Goal: Navigation & Orientation: Find specific page/section

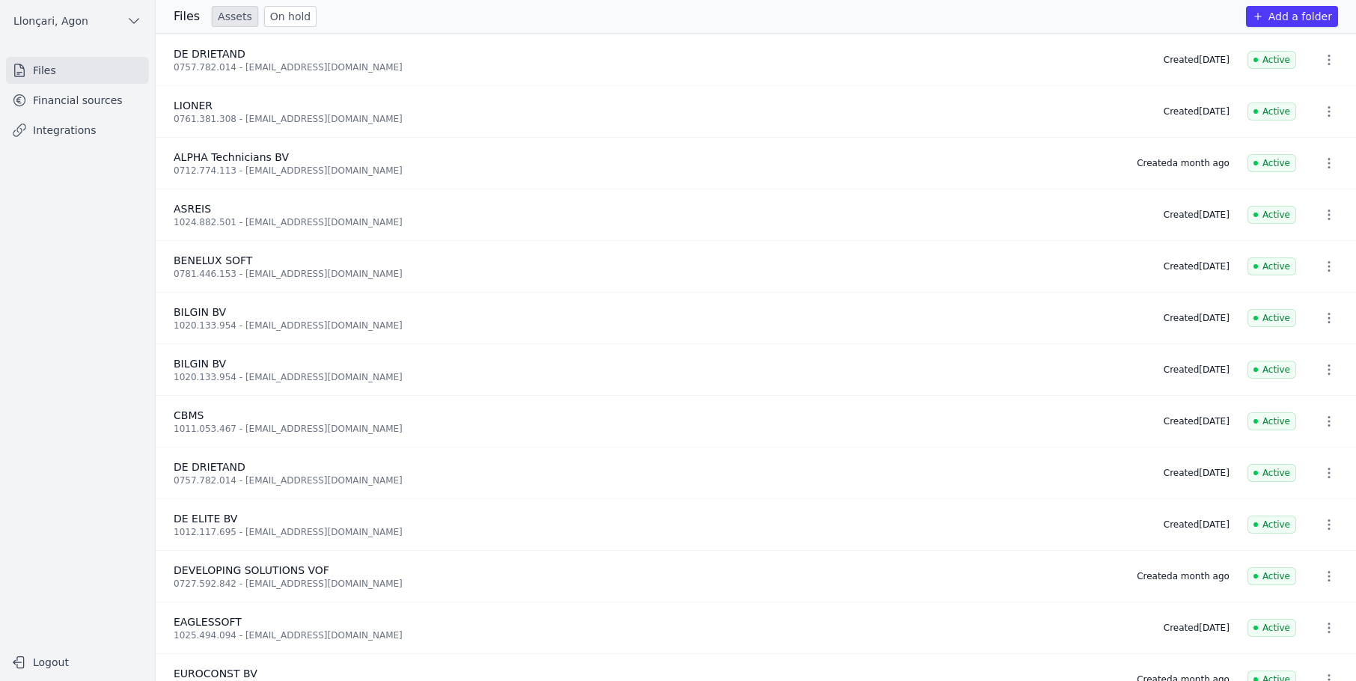
click at [85, 109] on link "Financial sources" at bounding box center [77, 100] width 143 height 27
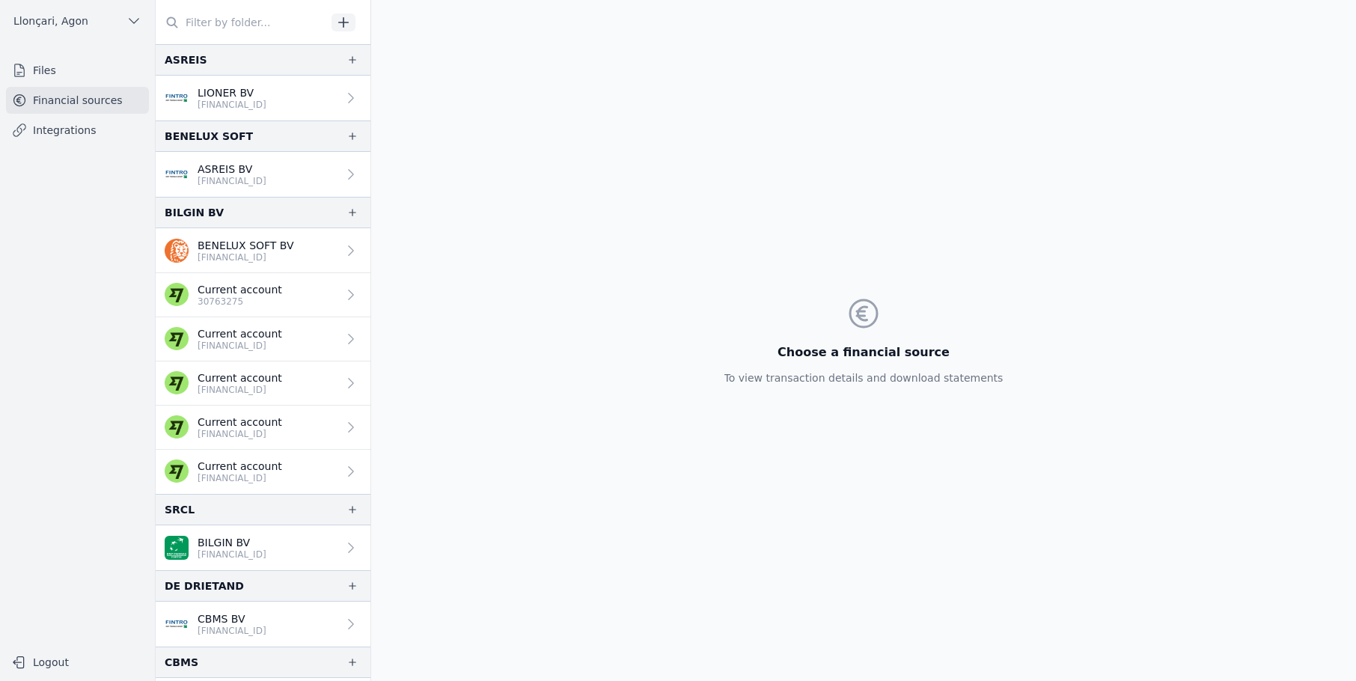
click at [77, 99] on font "Financial sources" at bounding box center [78, 100] width 90 height 12
click at [73, 103] on font "Financial sources" at bounding box center [78, 100] width 90 height 12
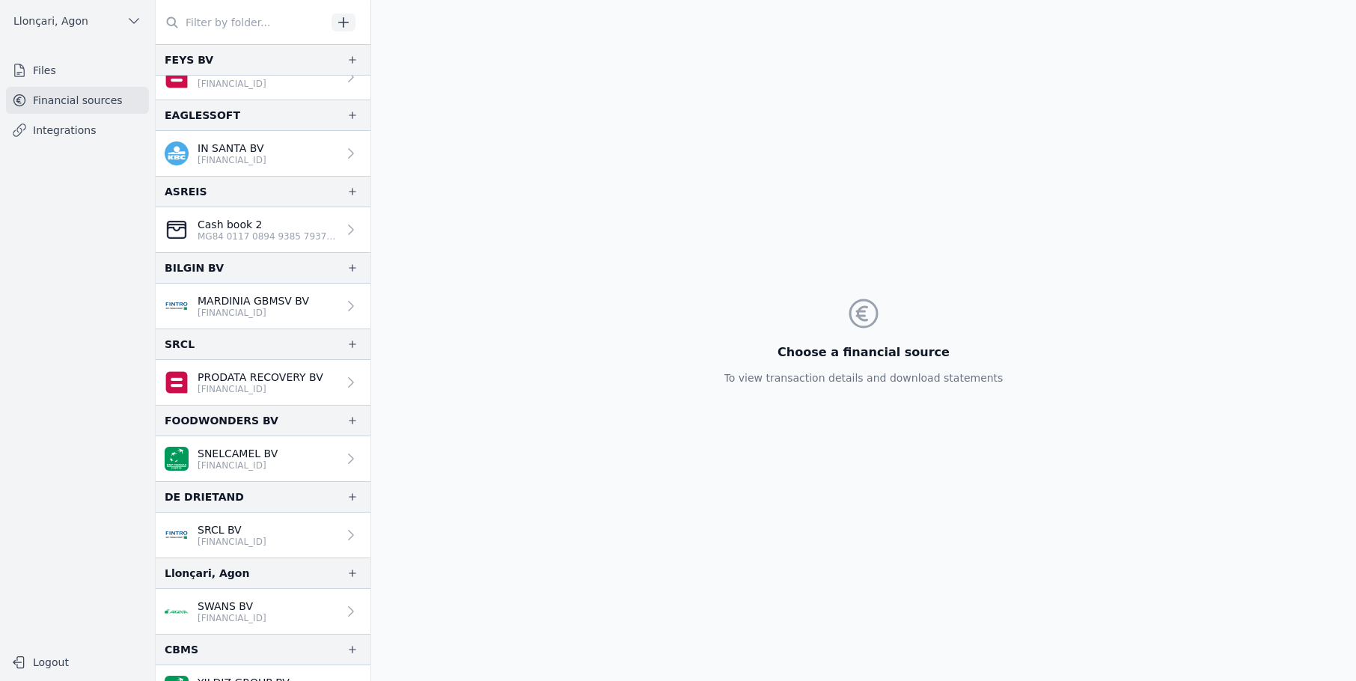
scroll to position [1002, 0]
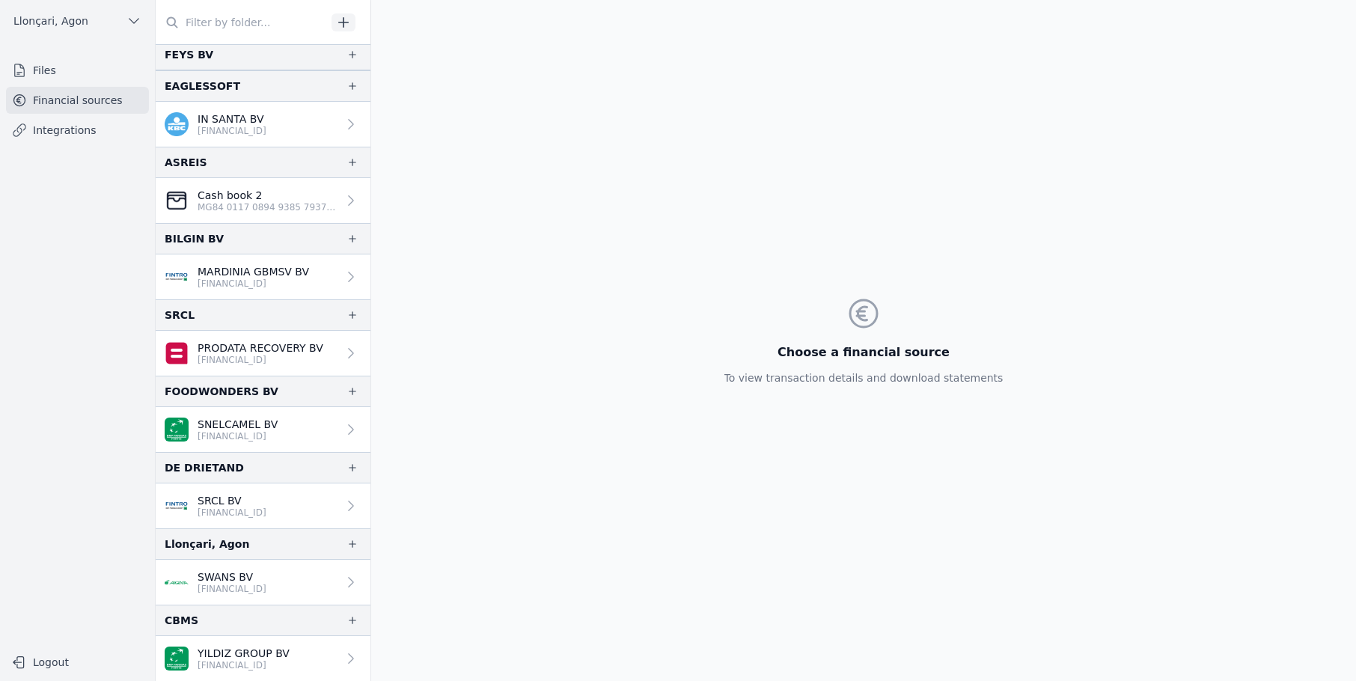
click at [435, 489] on div "Choose a financial source To view transaction details and download statements" at bounding box center [863, 340] width 985 height 681
click at [55, 101] on font "Financial sources" at bounding box center [78, 100] width 90 height 12
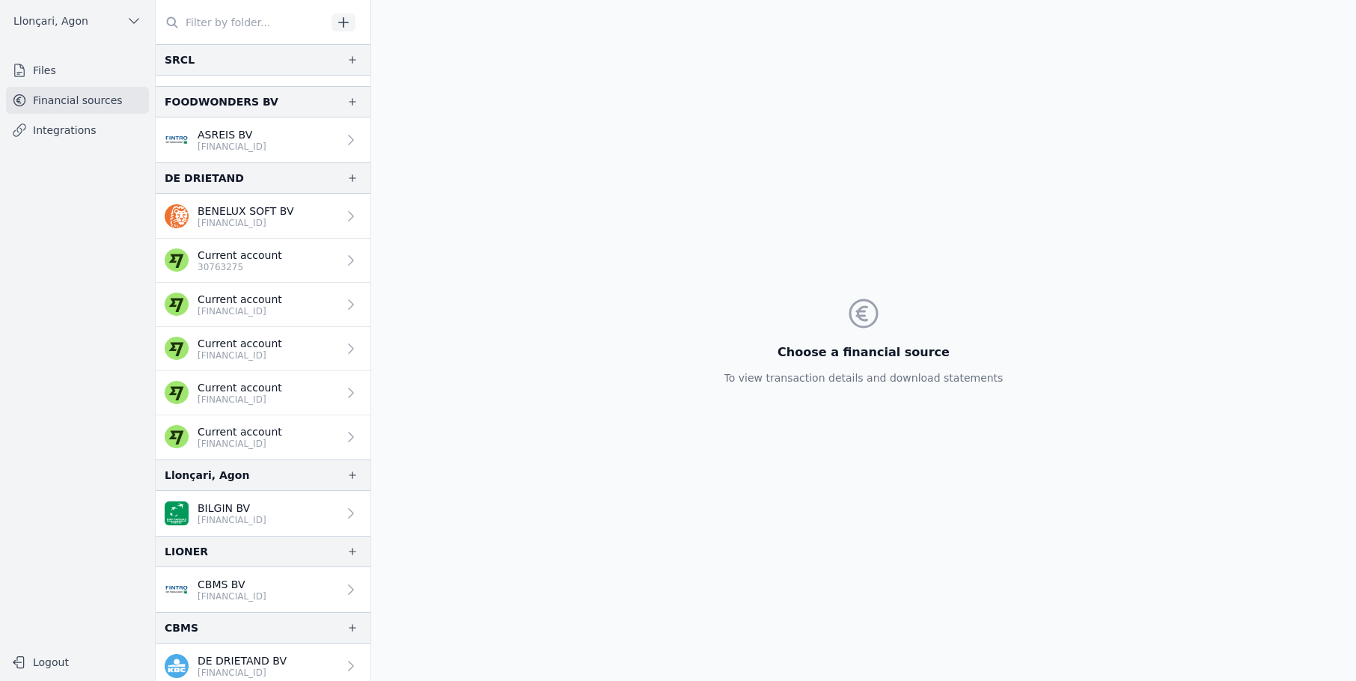
scroll to position [28, 0]
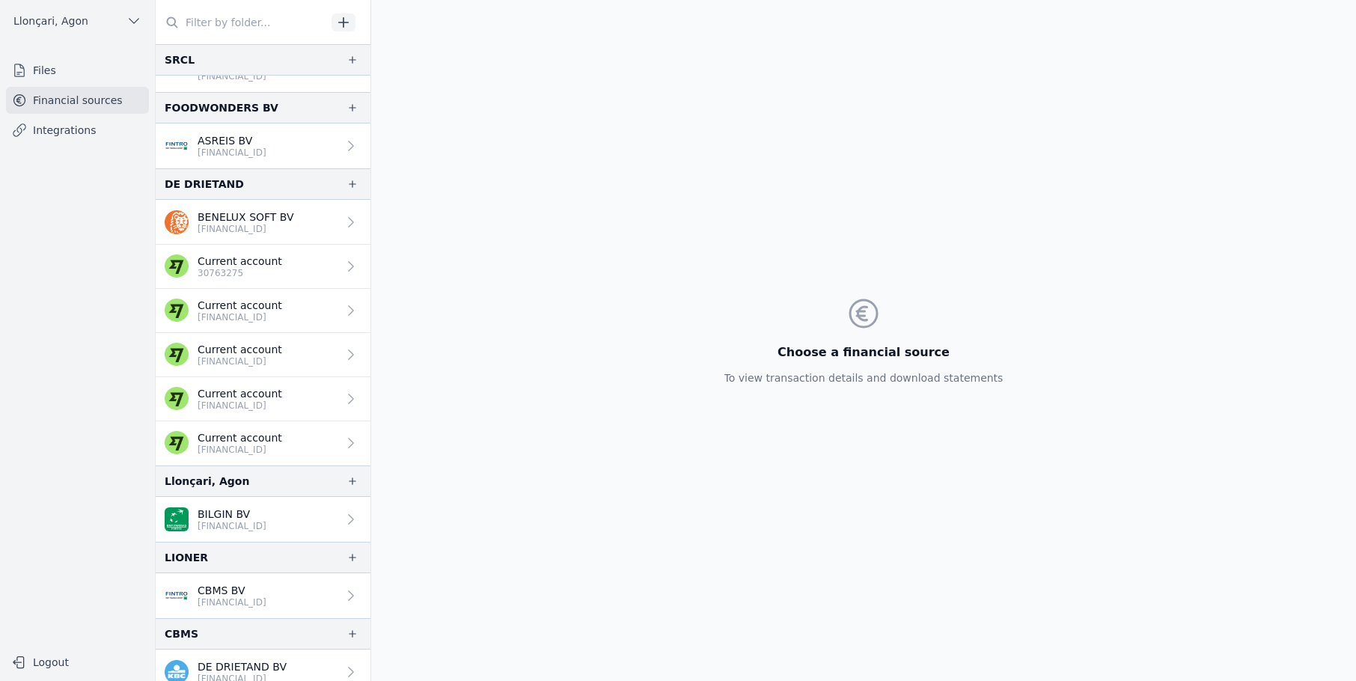
drag, startPoint x: 373, startPoint y: 159, endPoint x: 373, endPoint y: 139, distance: 20.2
click at [373, 139] on div "Choose a financial source To view transaction details and download statements" at bounding box center [863, 340] width 985 height 681
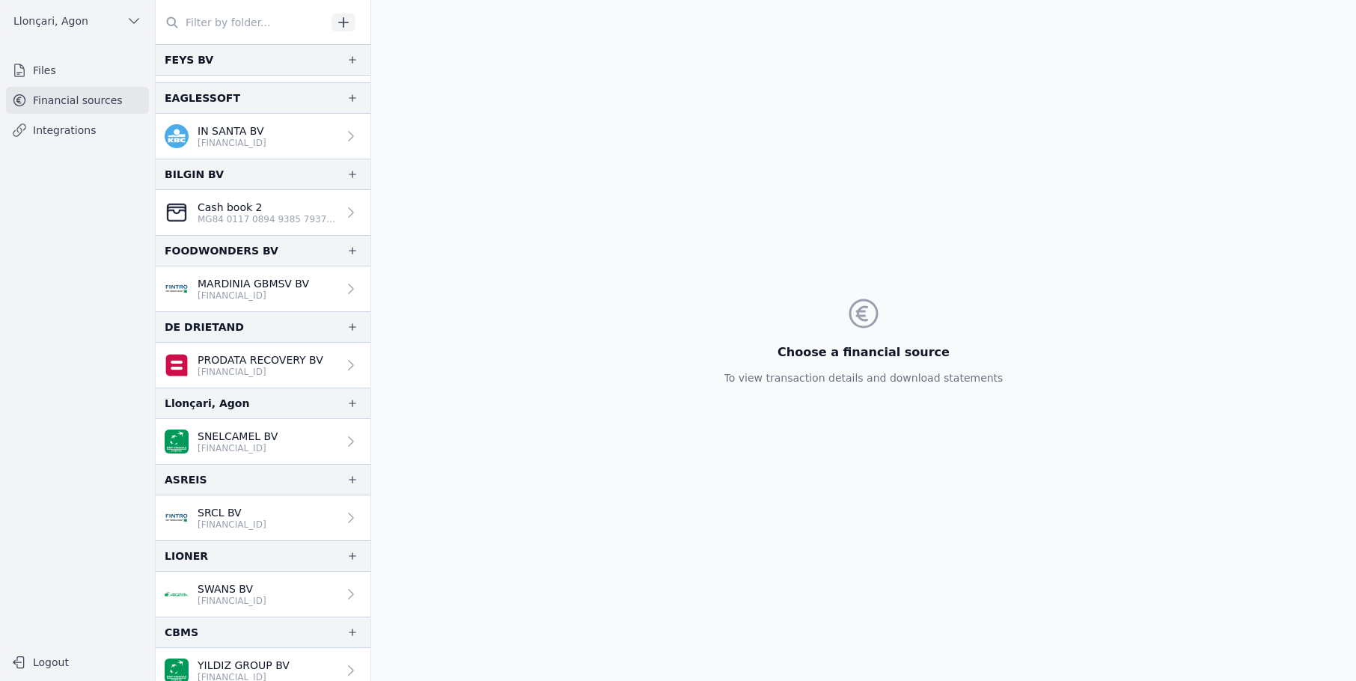
scroll to position [1002, 0]
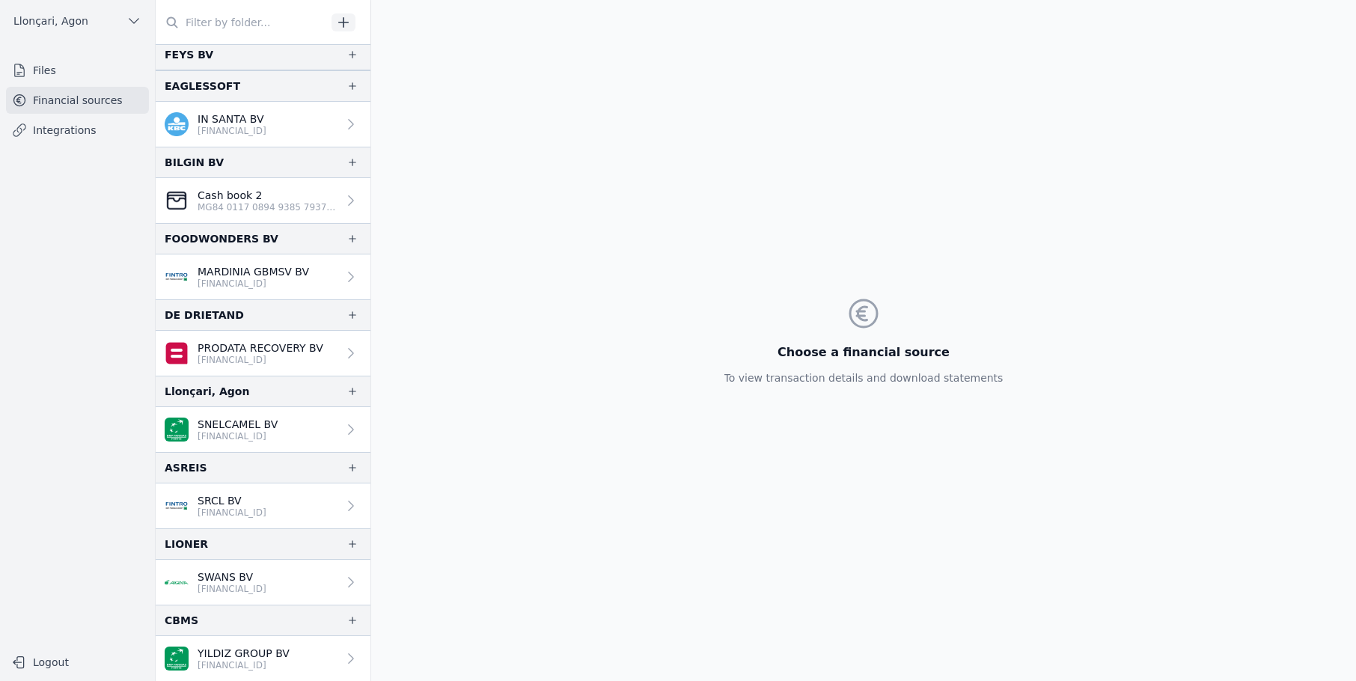
click at [60, 428] on nav "Files Financial sources Integrations" at bounding box center [77, 346] width 131 height 578
click at [46, 100] on font "Financial sources" at bounding box center [78, 100] width 90 height 12
click at [49, 70] on font "Files" at bounding box center [44, 70] width 23 height 12
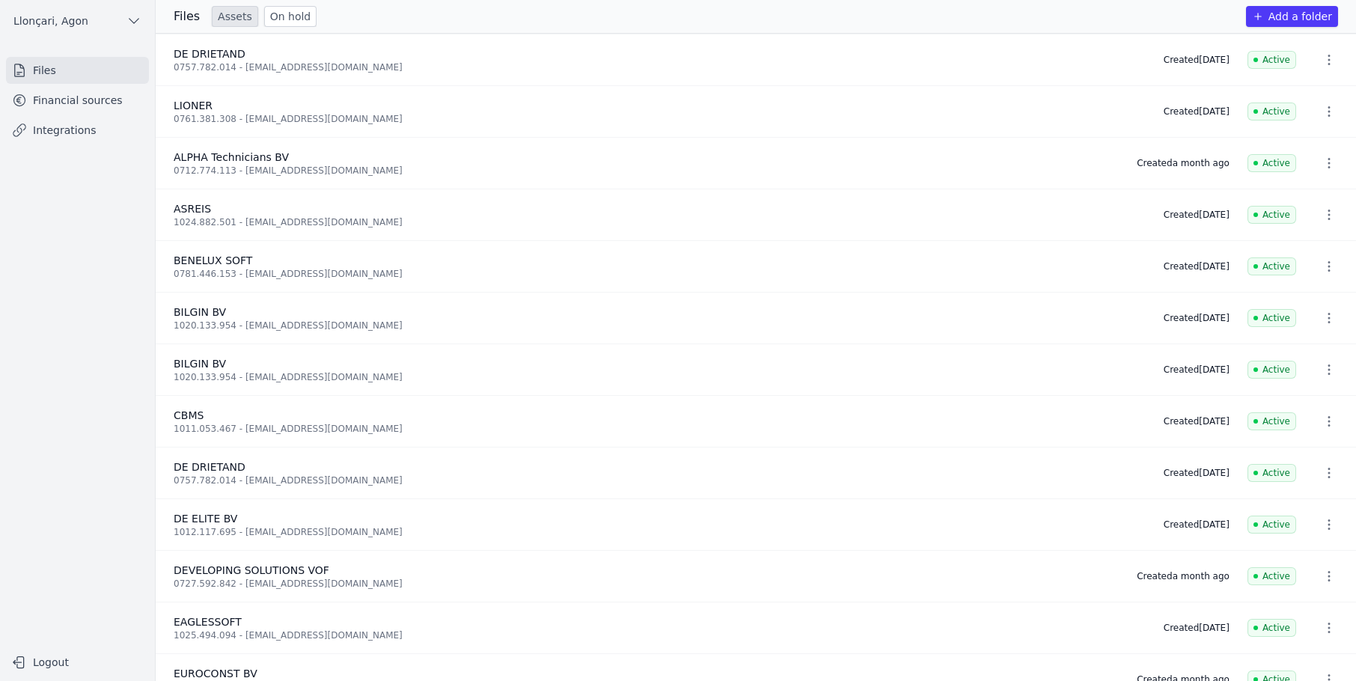
click at [51, 102] on font "Financial sources" at bounding box center [78, 100] width 90 height 12
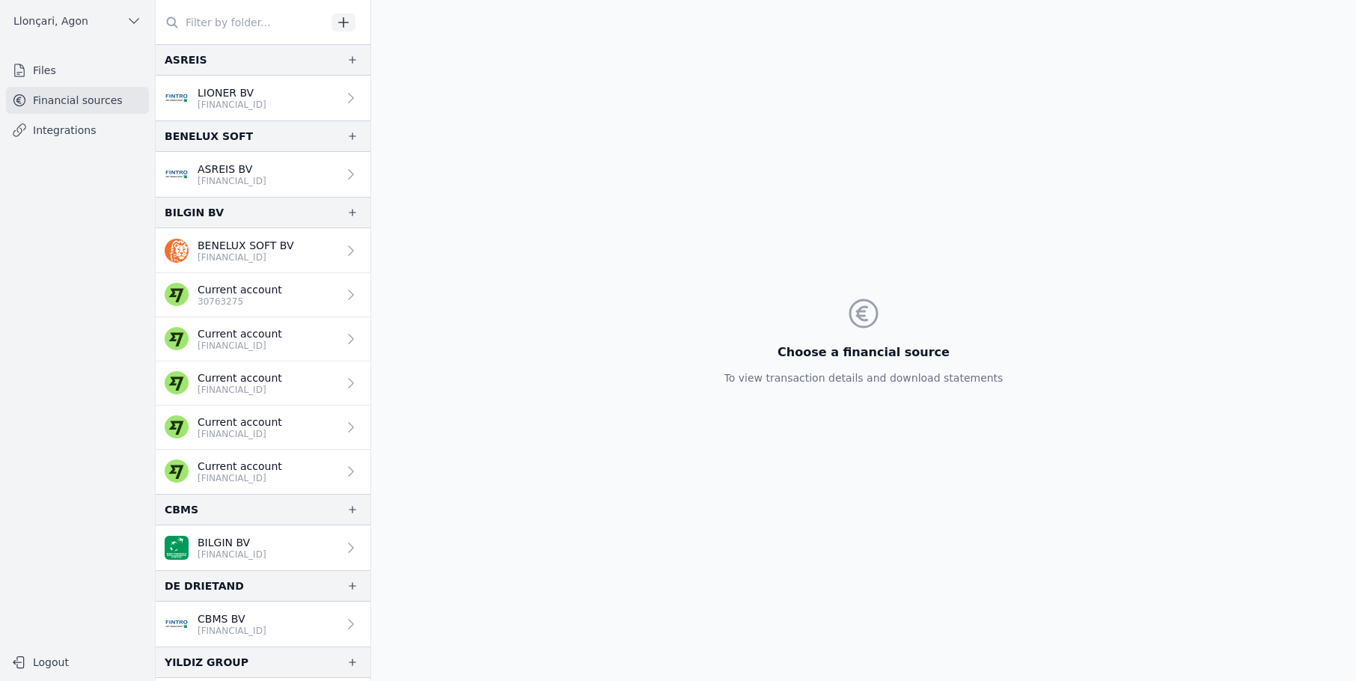
click at [47, 283] on nav "Files Financial sources Integrations" at bounding box center [77, 346] width 131 height 578
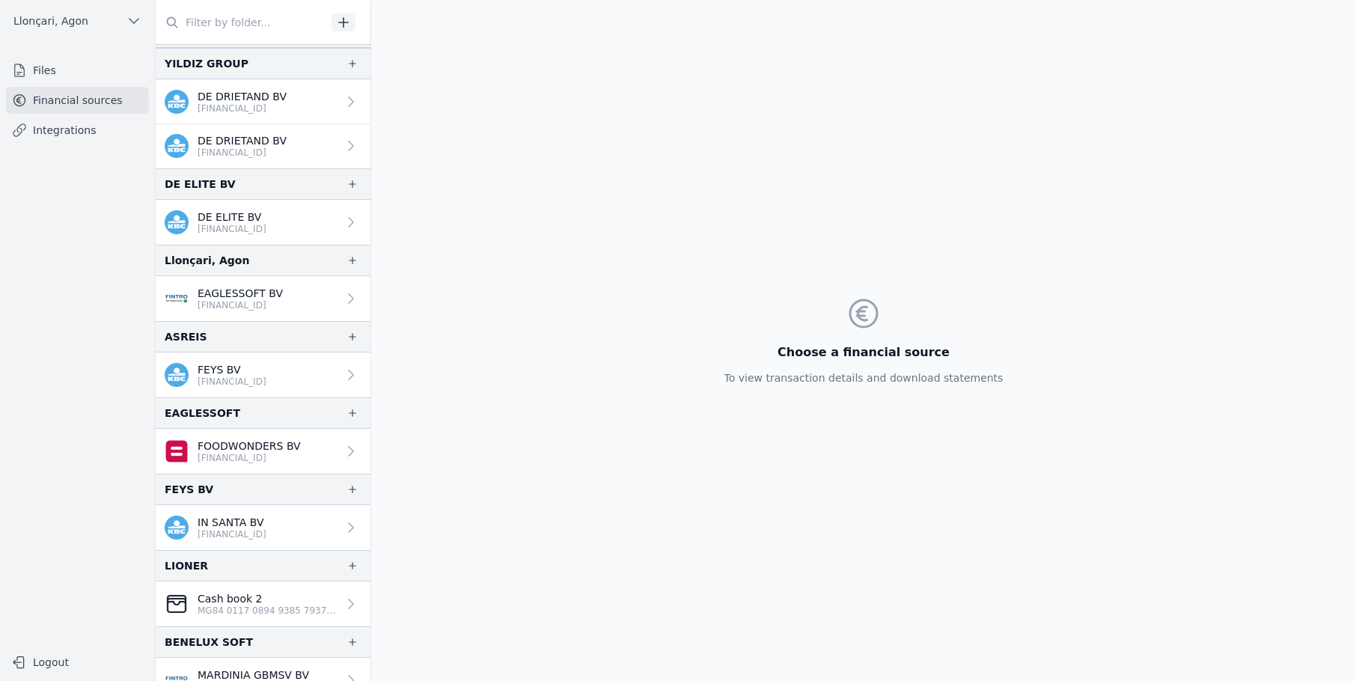
scroll to position [748, 0]
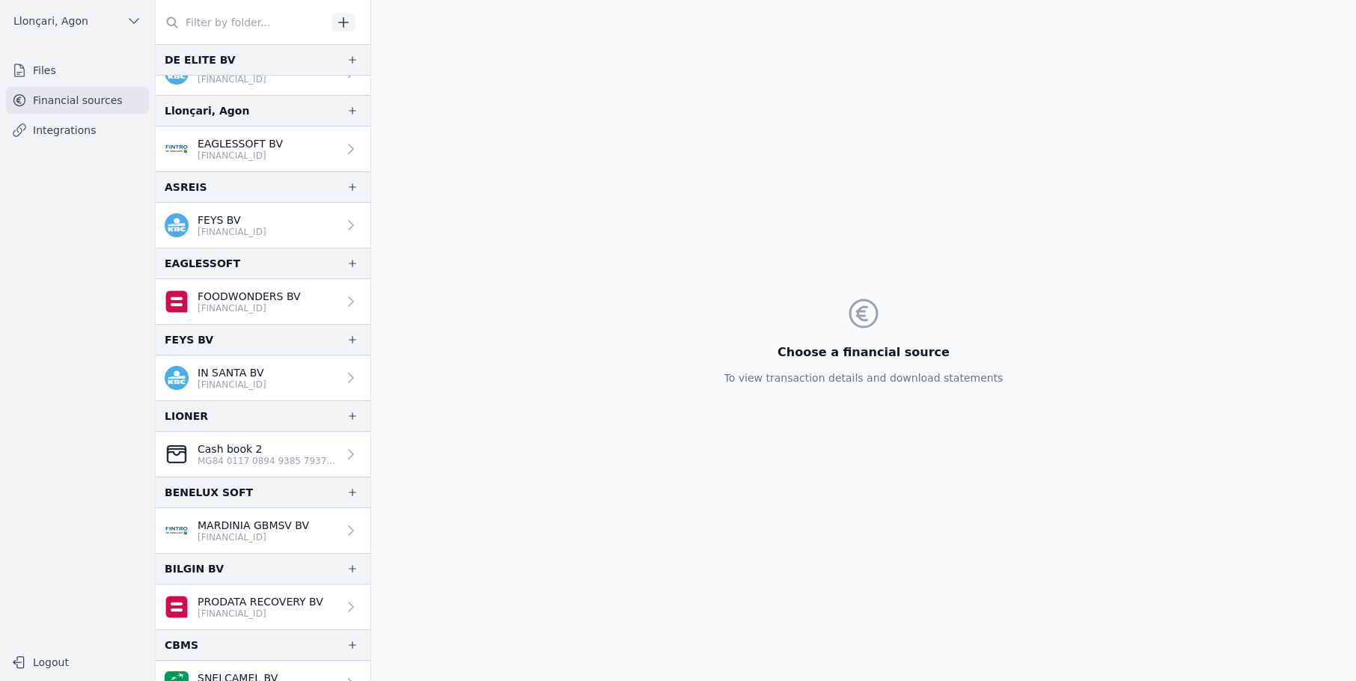
click at [37, 106] on font "Financial sources" at bounding box center [78, 100] width 90 height 12
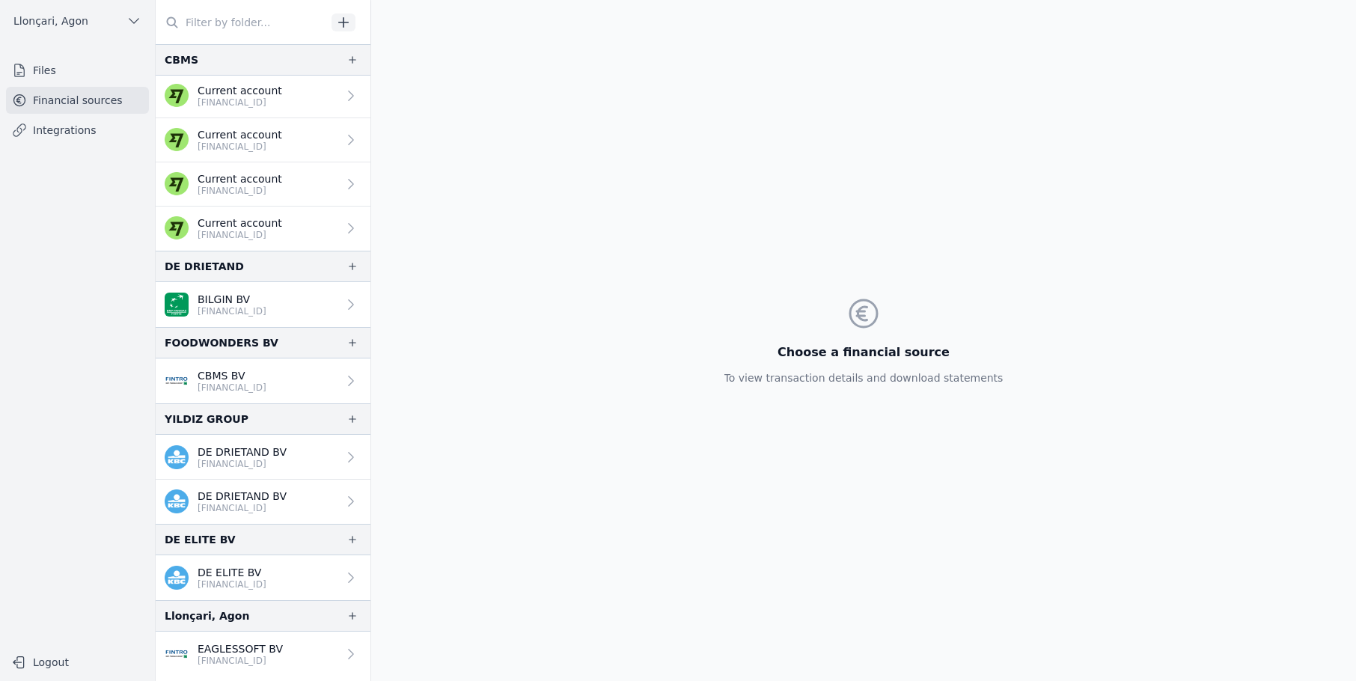
scroll to position [75, 0]
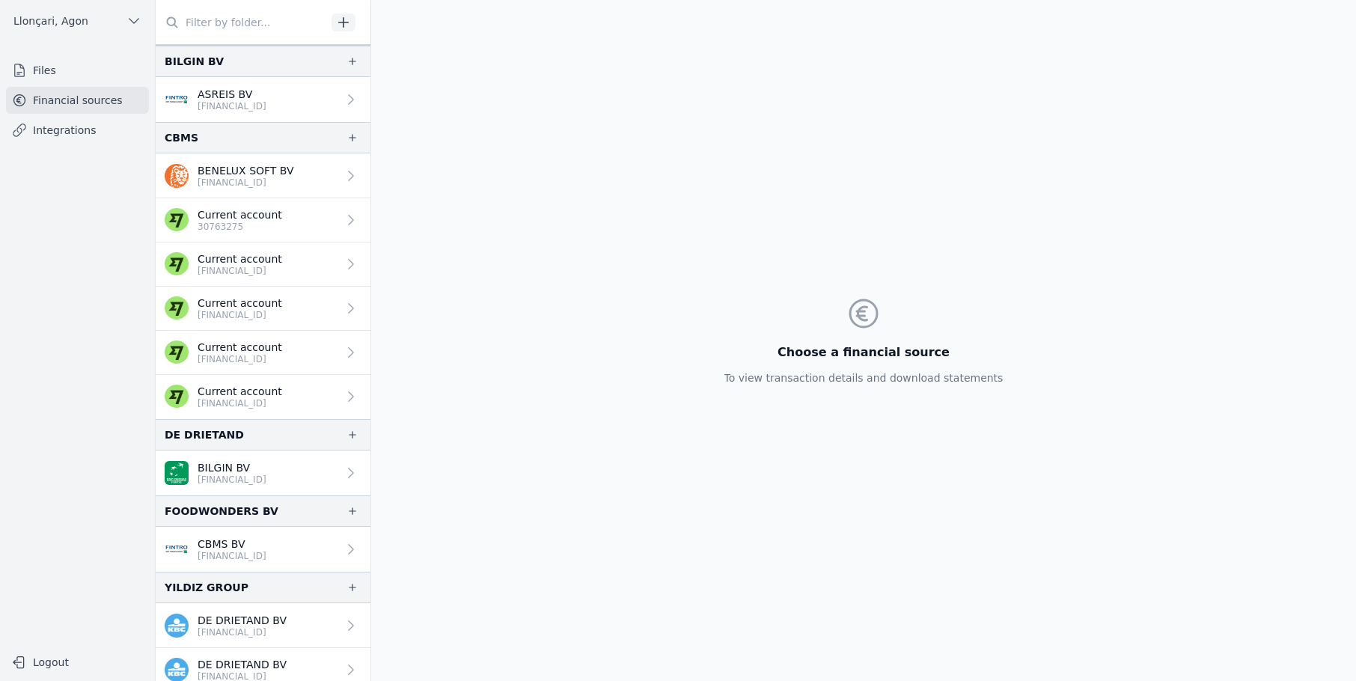
click at [58, 62] on link "Files" at bounding box center [77, 70] width 143 height 27
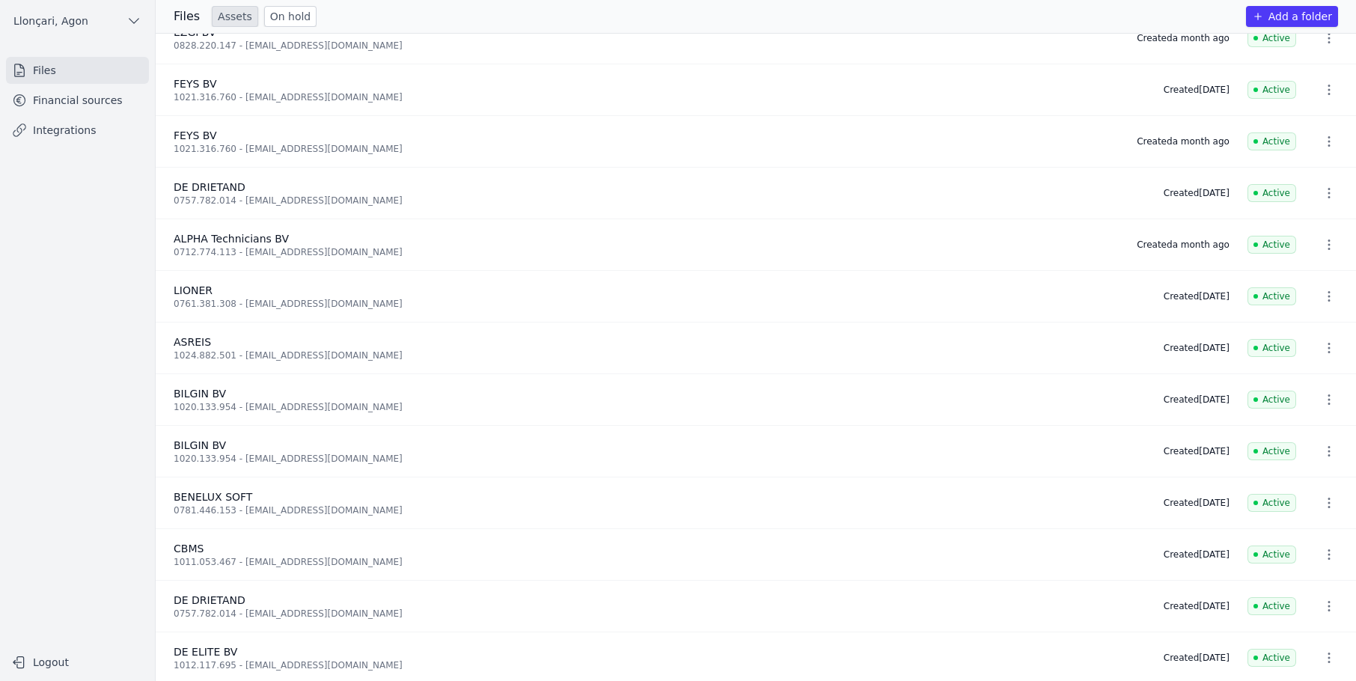
scroll to position [701, 0]
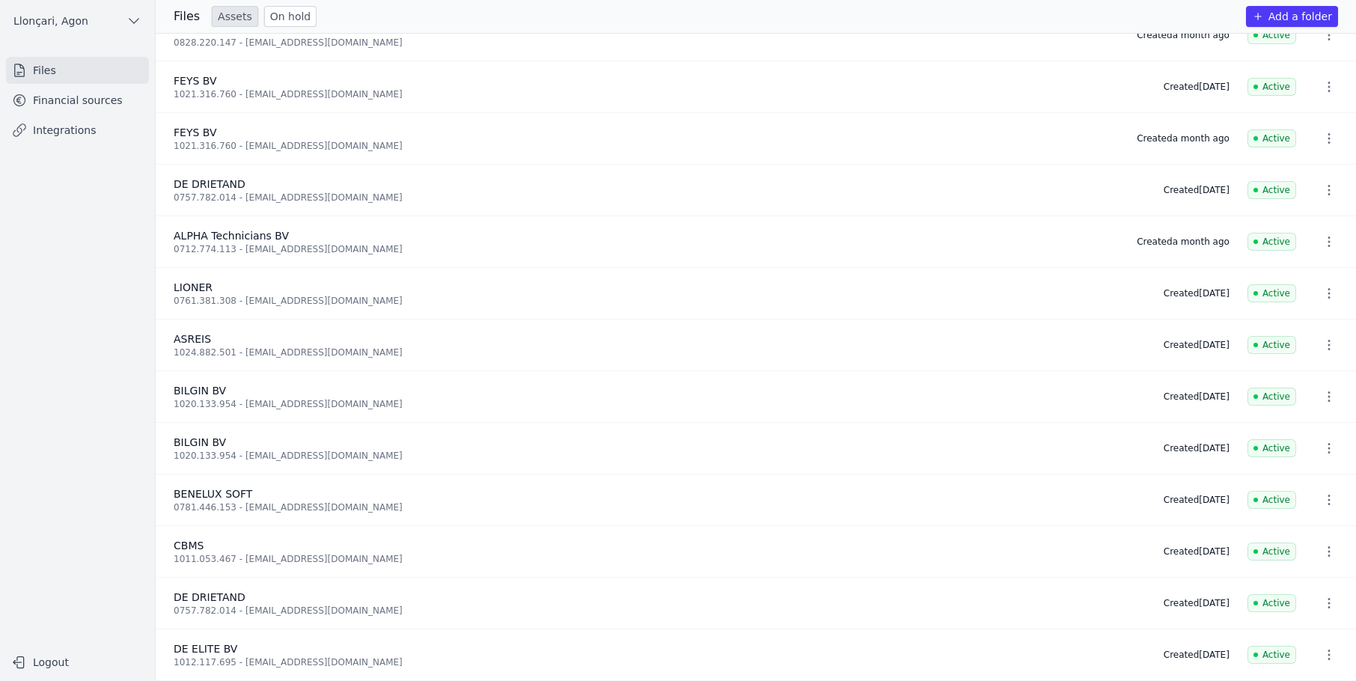
click at [88, 92] on link "Financial sources" at bounding box center [77, 100] width 143 height 27
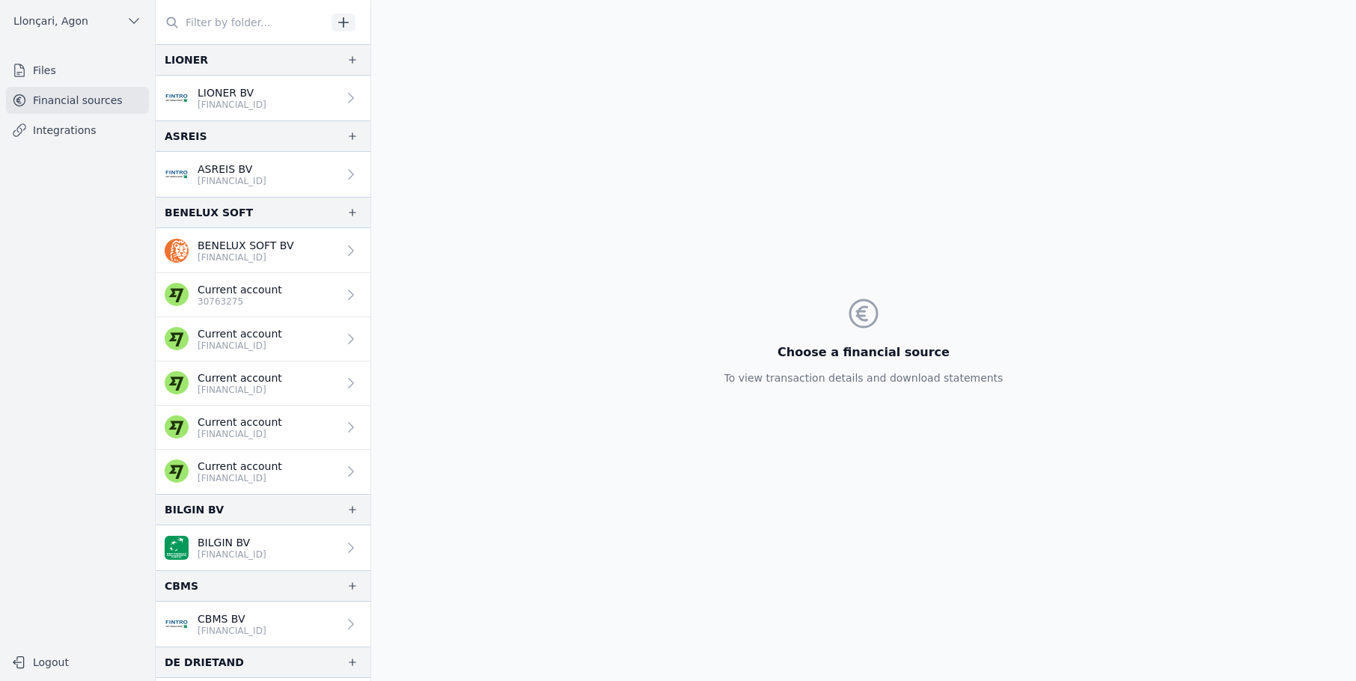
click at [270, 158] on link "ASREIS BV [FINANCIAL_ID]" at bounding box center [263, 174] width 215 height 45
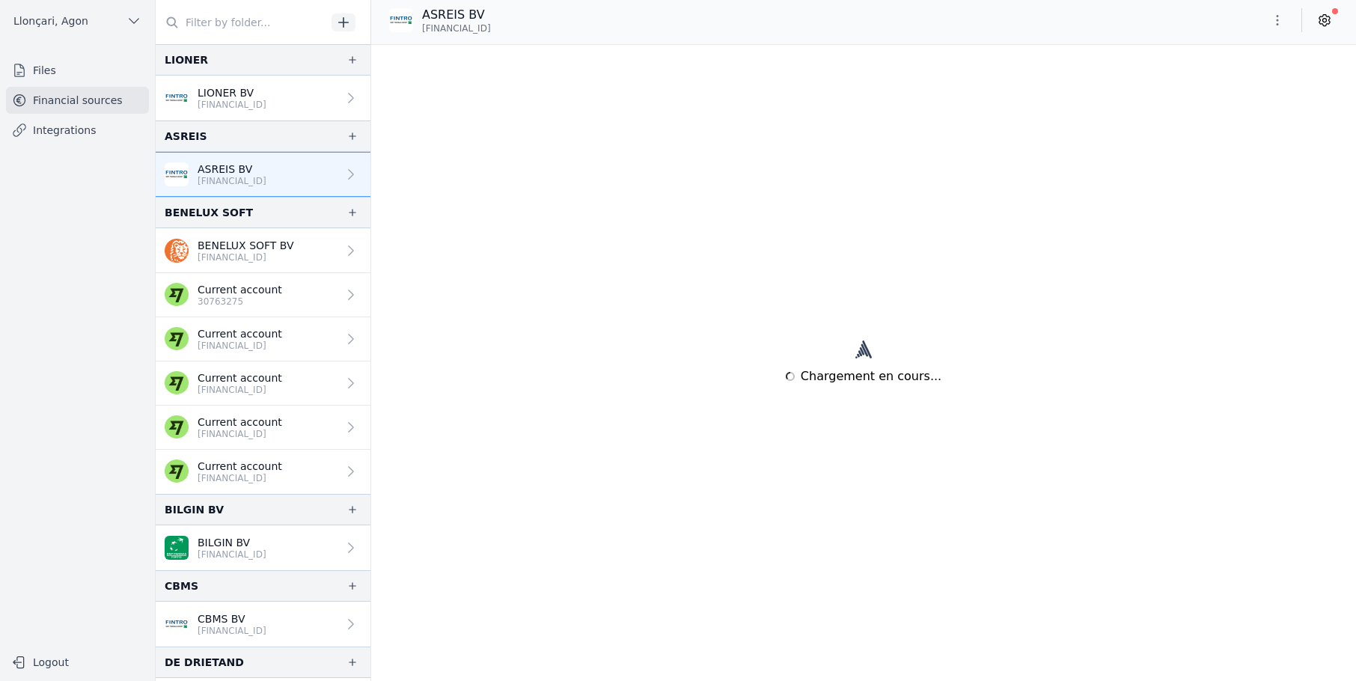
click at [288, 174] on link "ASREIS BV [FINANCIAL_ID]" at bounding box center [263, 174] width 215 height 45
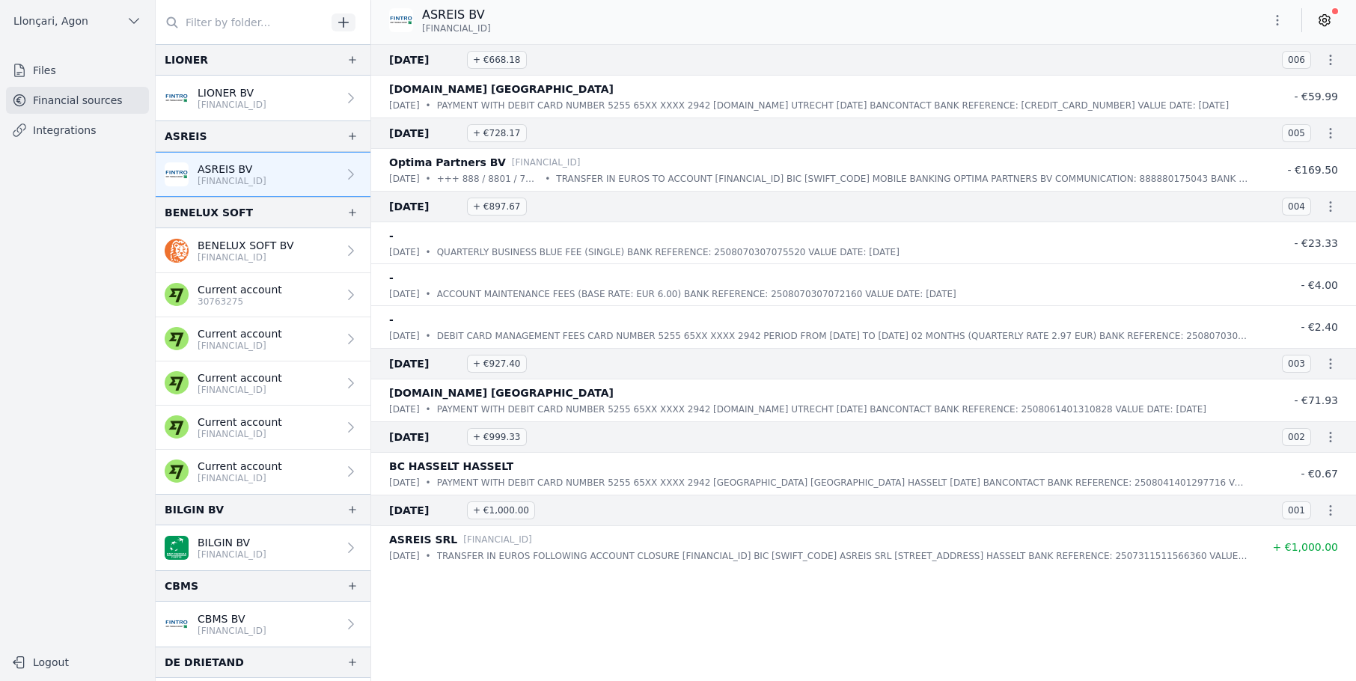
click at [1281, 16] on icon "button" at bounding box center [1277, 20] width 15 height 15
click at [266, 107] on div at bounding box center [678, 340] width 1356 height 681
click at [328, 97] on link "LIONER BV [FINANCIAL_ID]" at bounding box center [263, 98] width 215 height 45
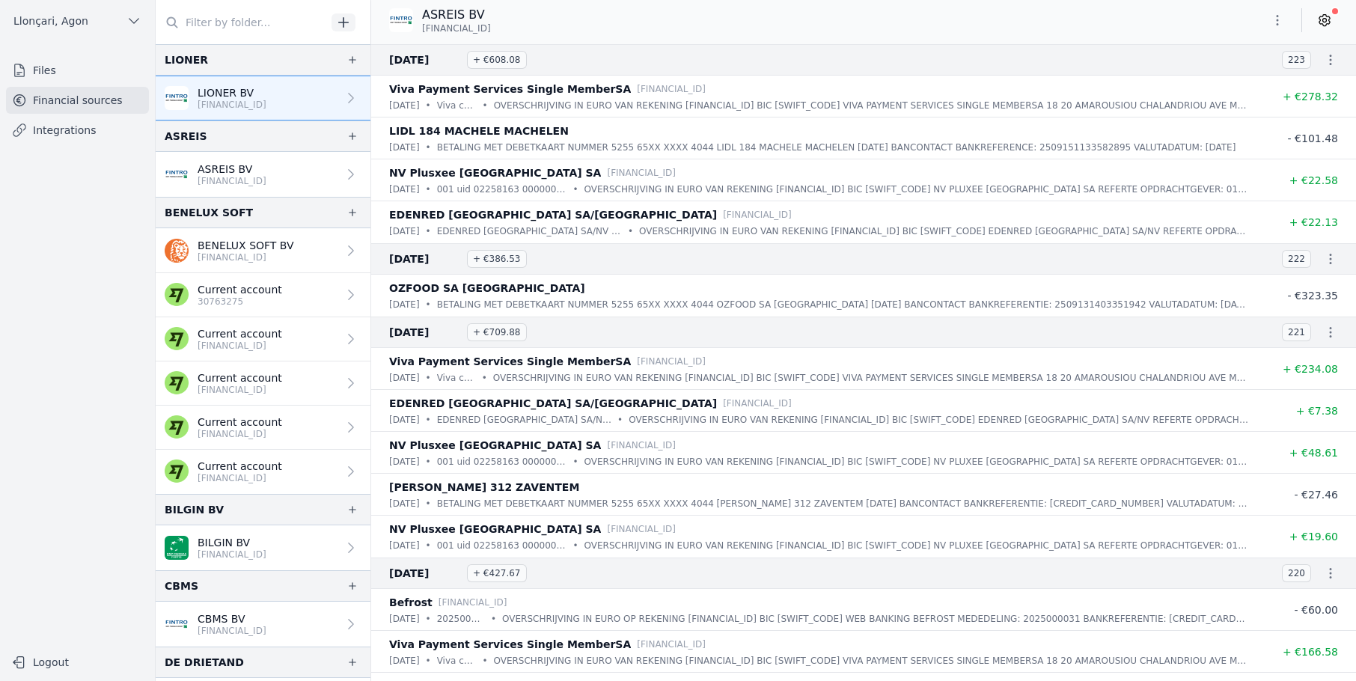
click at [1279, 27] on icon "button" at bounding box center [1277, 20] width 15 height 15
click at [865, 70] on div at bounding box center [678, 340] width 1356 height 681
click at [80, 181] on nav "Files Financial sources Integrations" at bounding box center [77, 346] width 131 height 578
click at [59, 101] on font "Financial sources" at bounding box center [78, 100] width 90 height 12
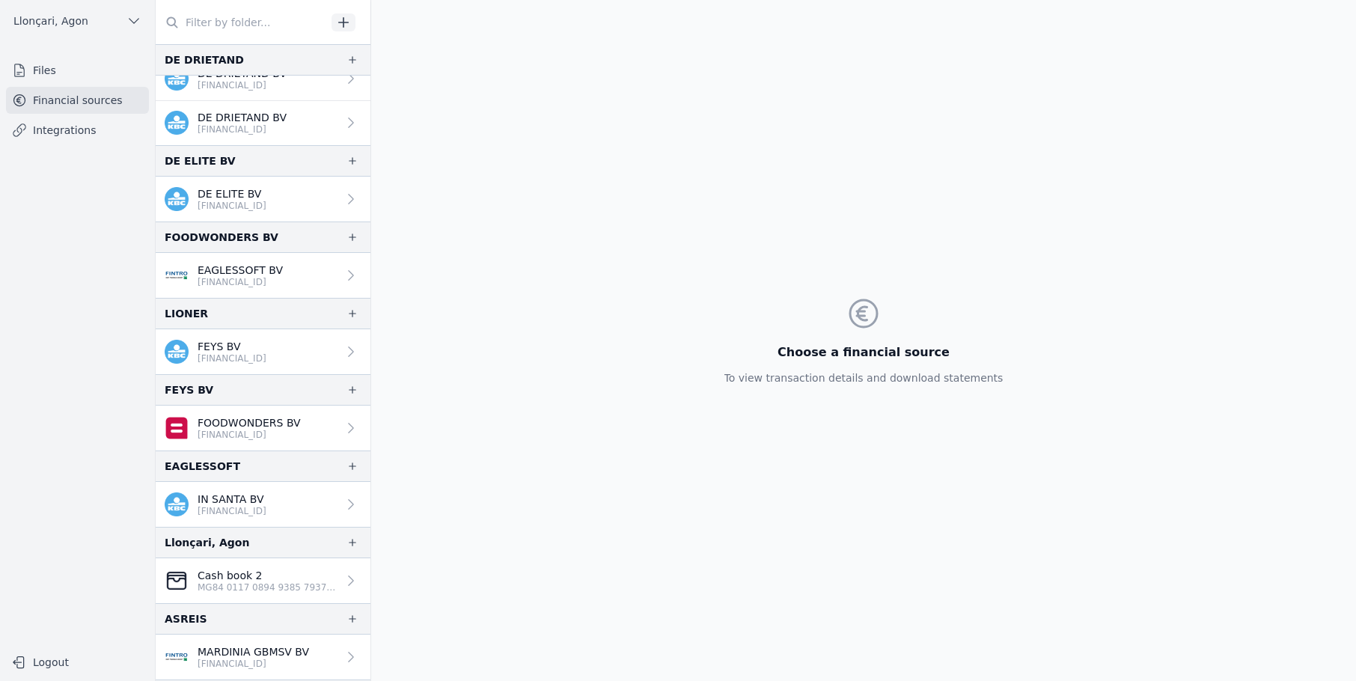
scroll to position [673, 0]
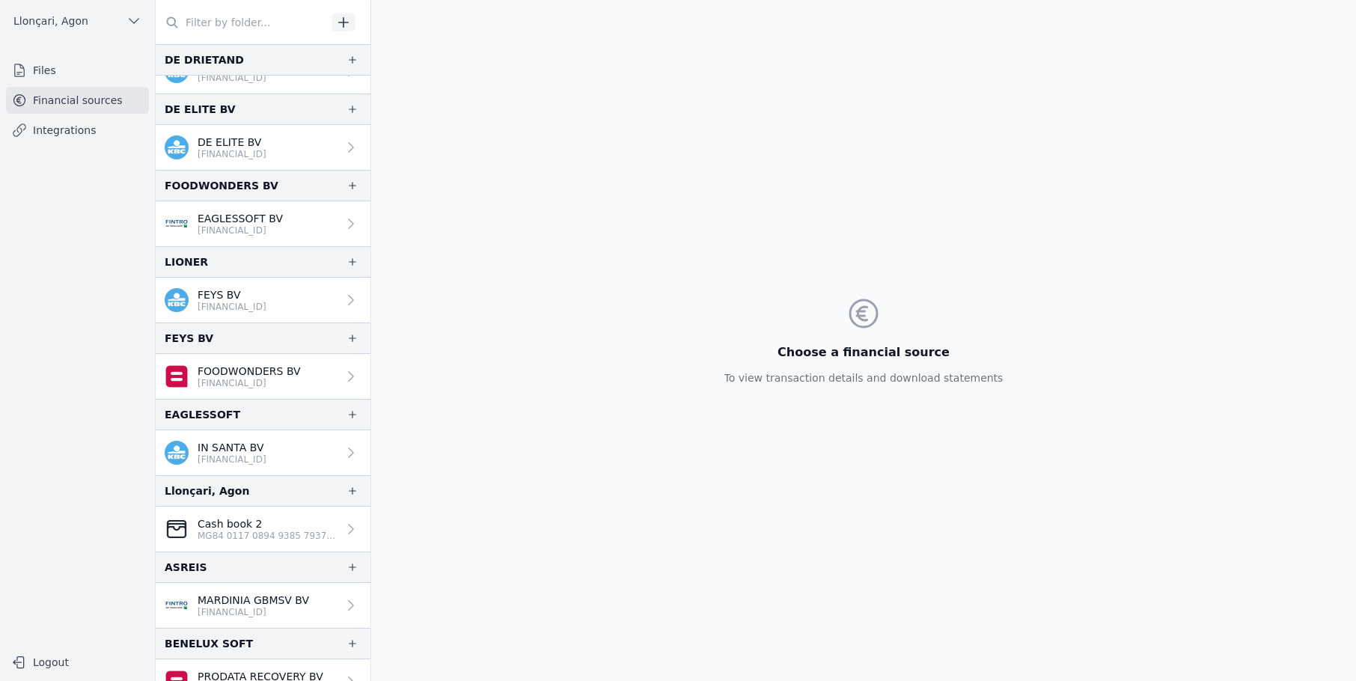
click at [219, 296] on font "FEYS BV" at bounding box center [219, 295] width 43 height 12
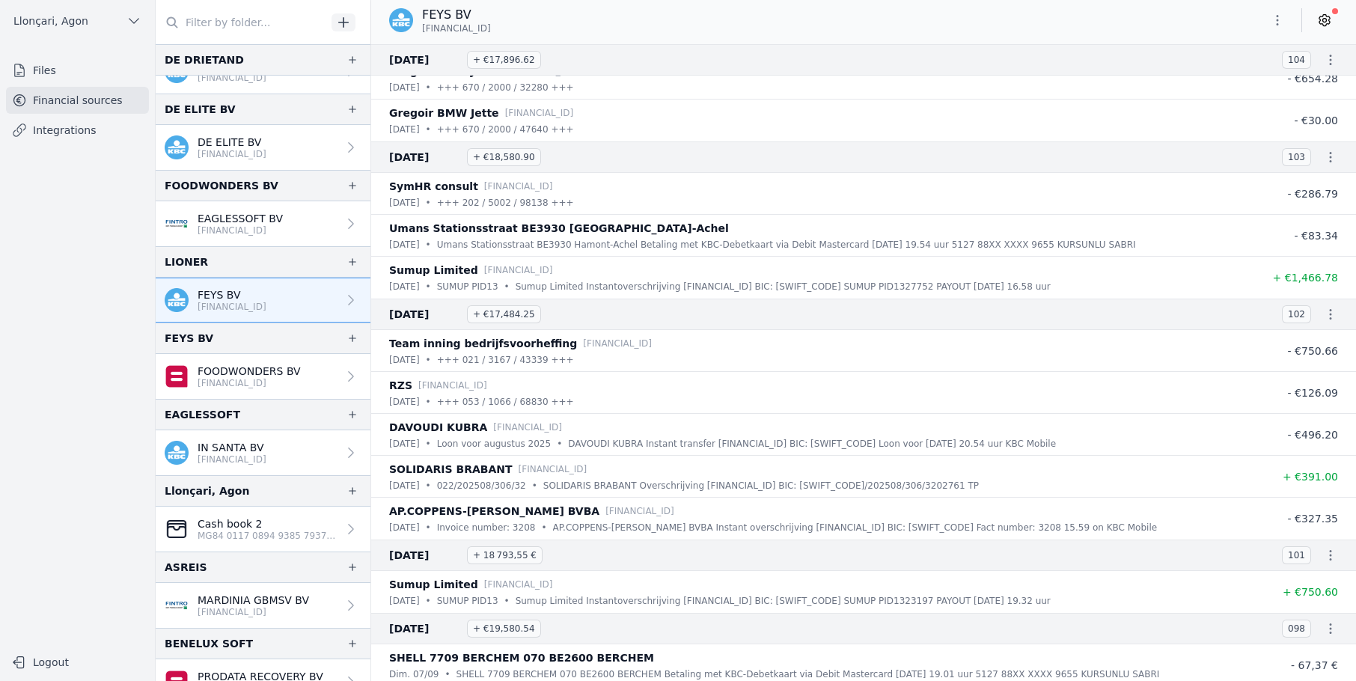
scroll to position [524, 0]
